Goal: Information Seeking & Learning: Learn about a topic

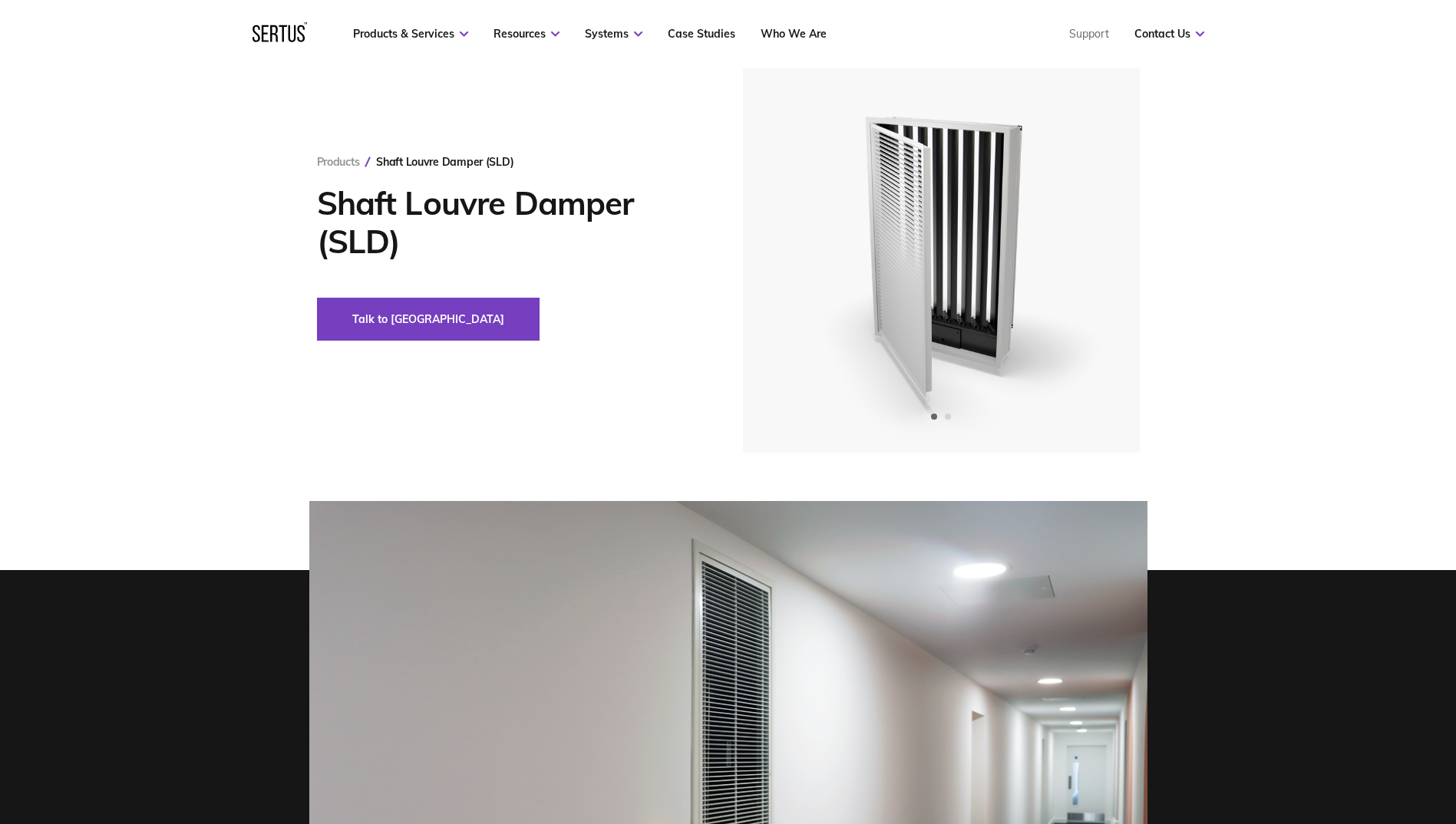
scroll to position [76, 0]
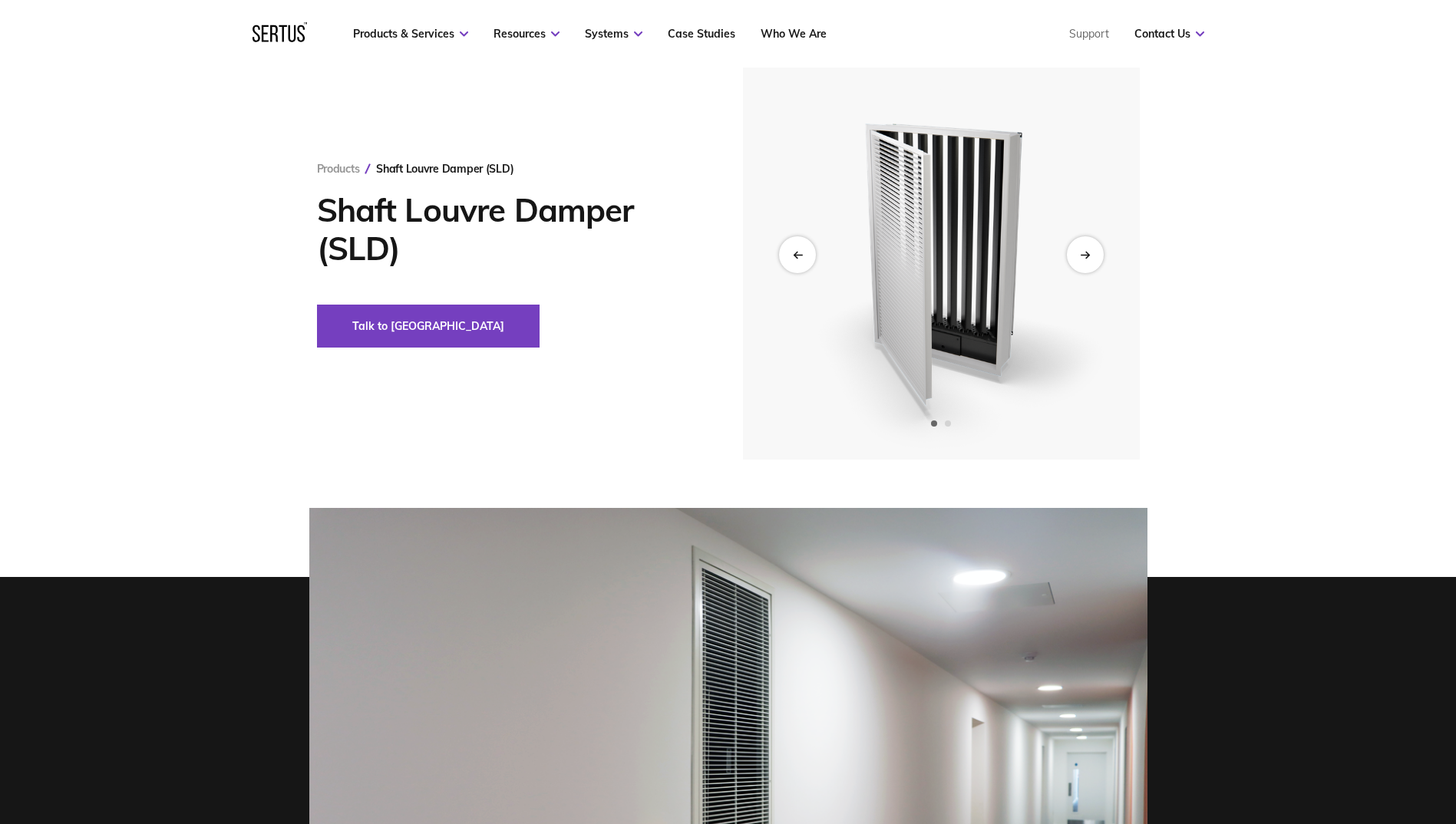
click at [1117, 231] on img at bounding box center [940, 254] width 377 height 411
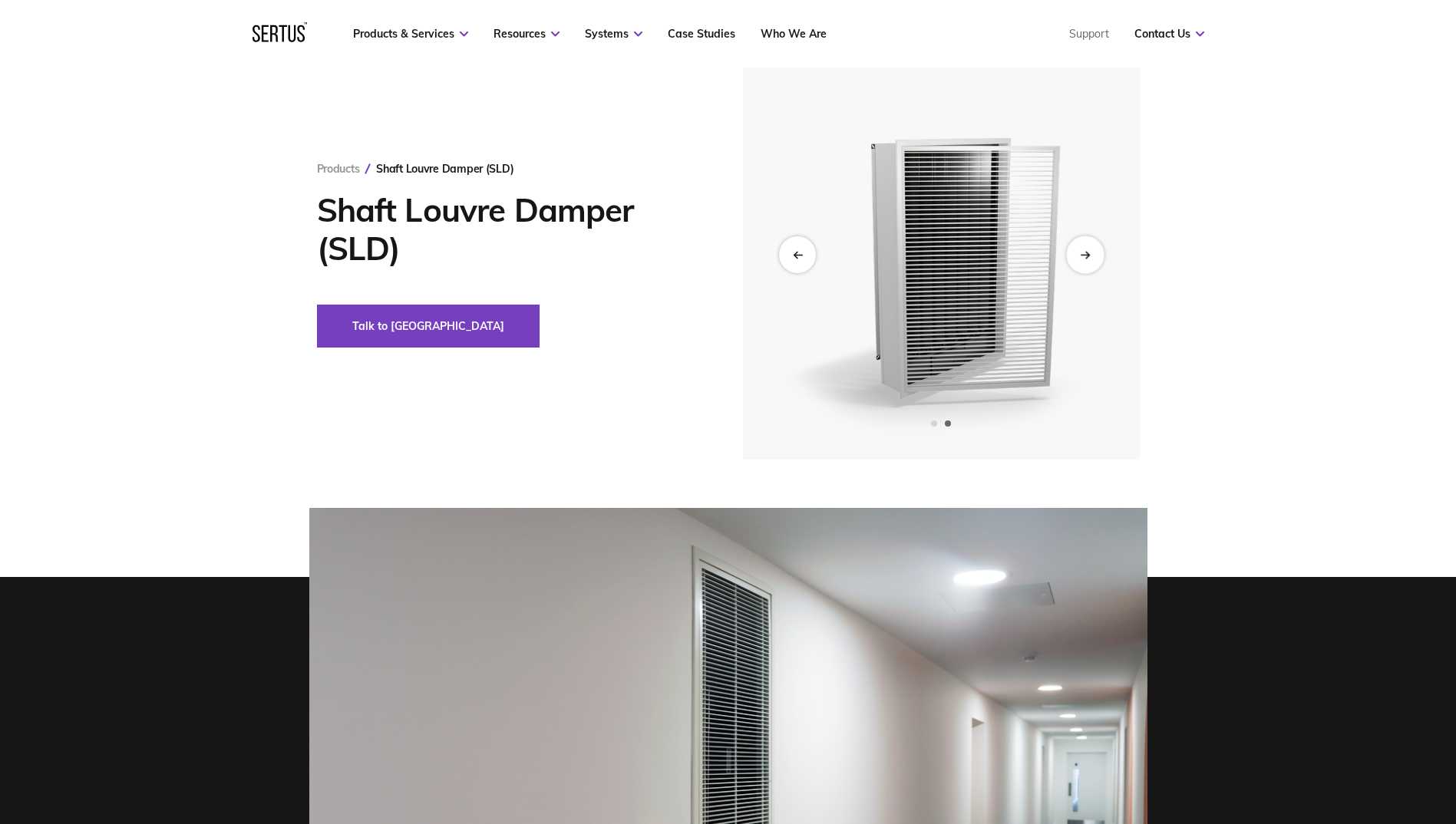
click at [1085, 253] on icon "Next slide" at bounding box center [1085, 254] width 10 height 9
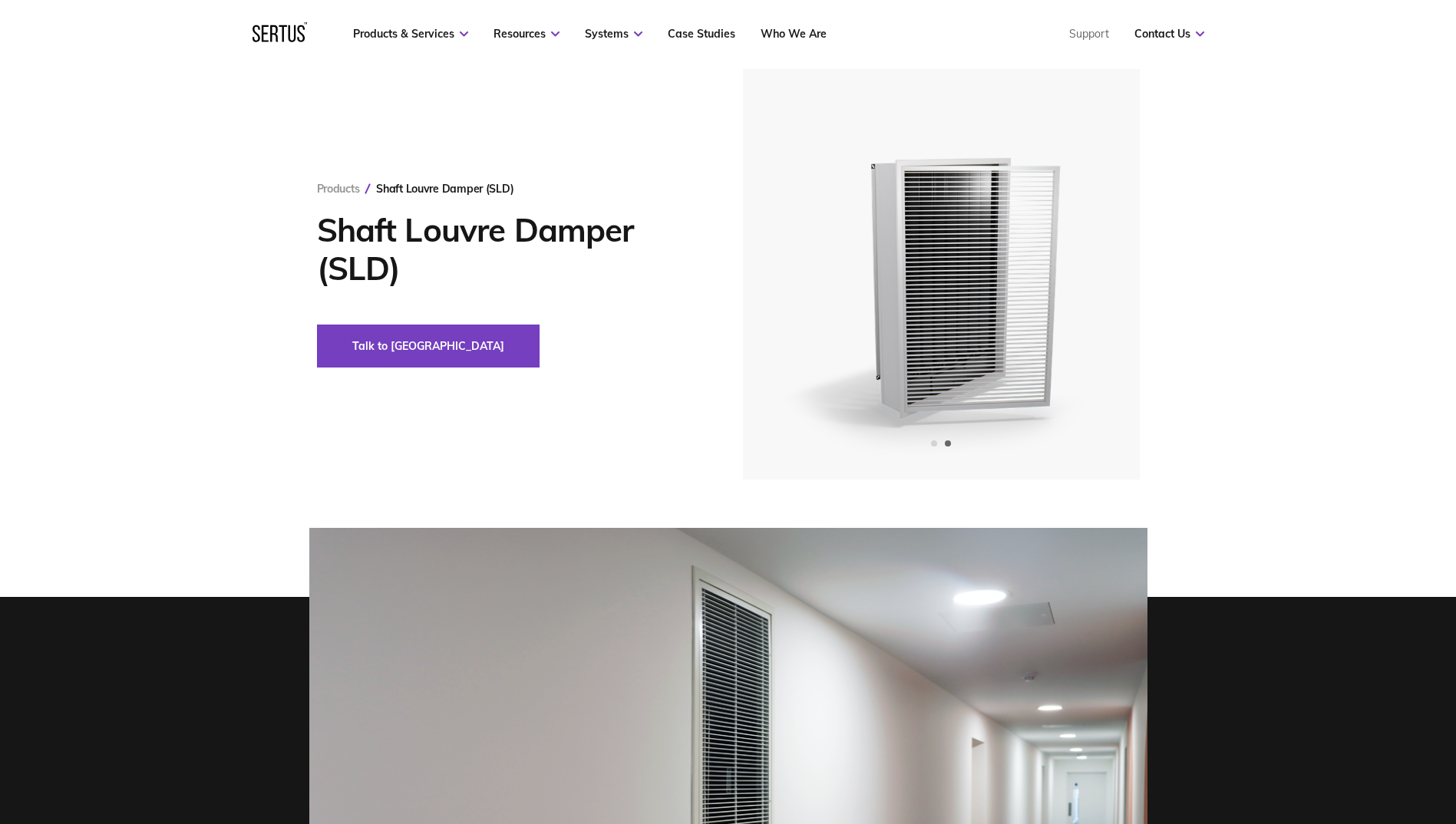
scroll to position [0, 0]
